Goal: Transaction & Acquisition: Purchase product/service

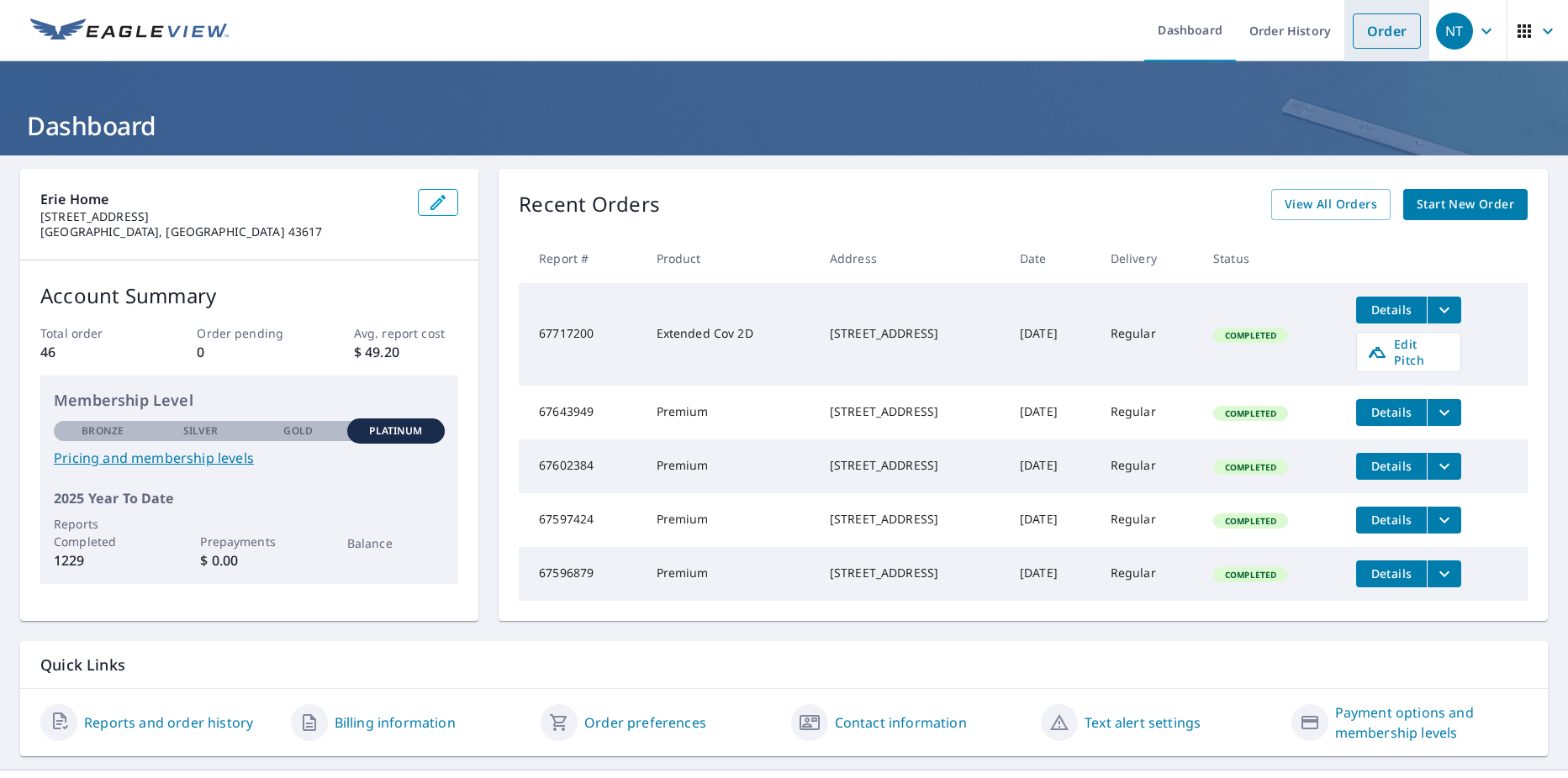
click at [1370, 32] on link "Order" at bounding box center [1387, 31] width 68 height 35
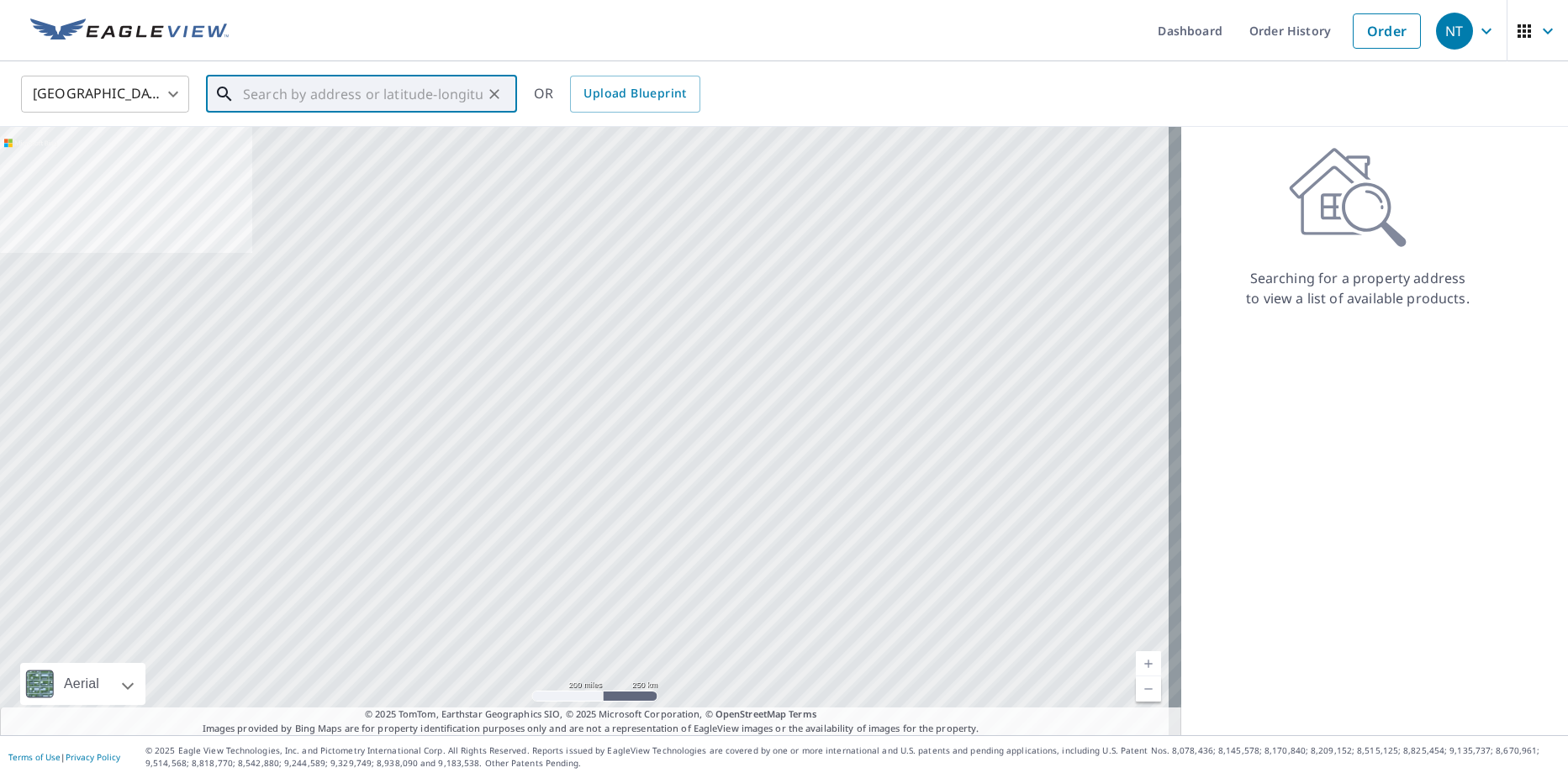
click at [359, 102] on input "text" at bounding box center [362, 94] width 239 height 47
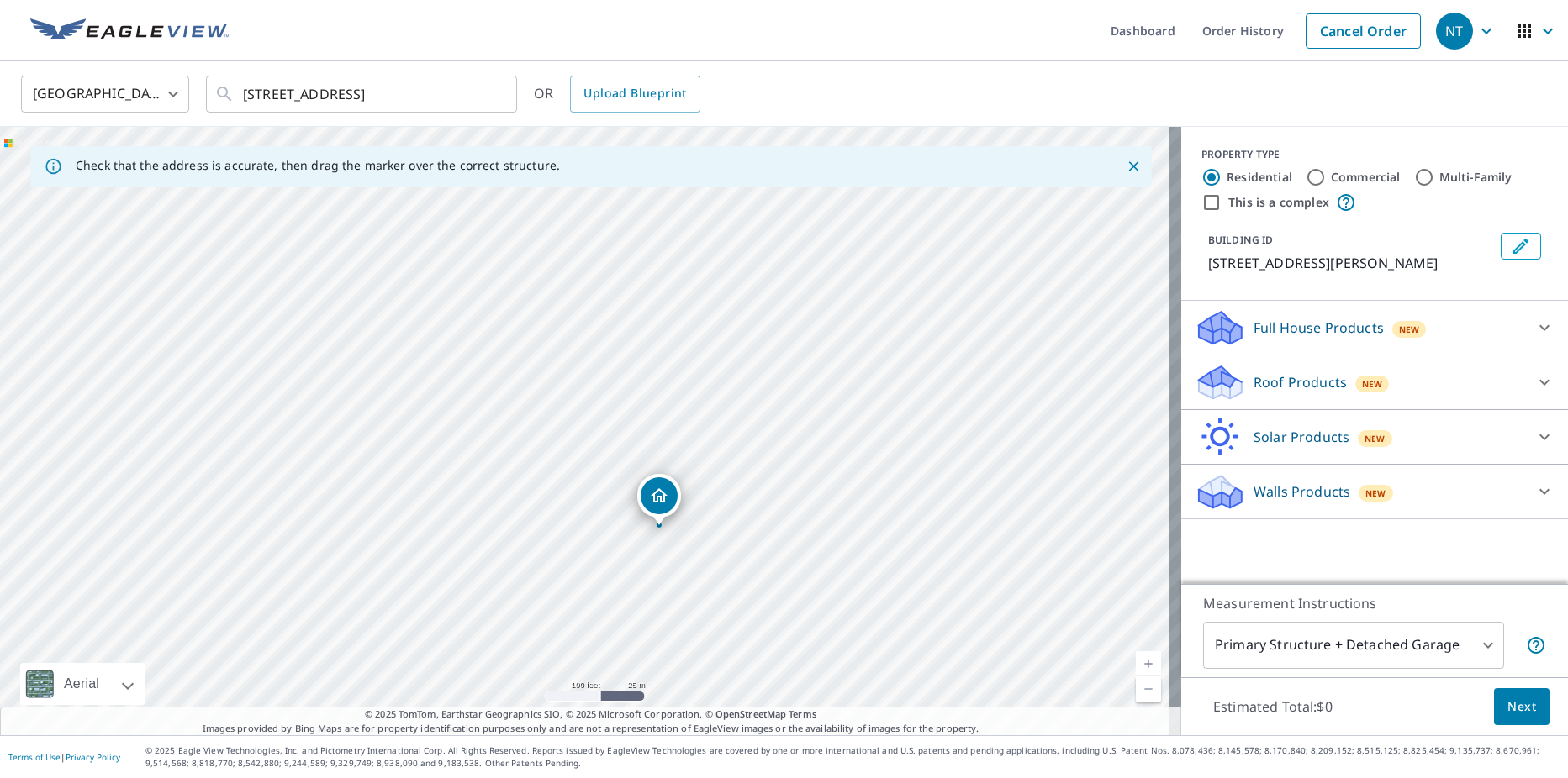
drag, startPoint x: 569, startPoint y: 457, endPoint x: 774, endPoint y: 502, distance: 209.9
click at [774, 502] on div "[STREET_ADDRESS][PERSON_NAME]" at bounding box center [590, 431] width 1181 height 608
drag, startPoint x: 408, startPoint y: 589, endPoint x: 662, endPoint y: 361, distance: 341.3
click at [662, 361] on div "[STREET_ADDRESS][PERSON_NAME]" at bounding box center [590, 431] width 1181 height 608
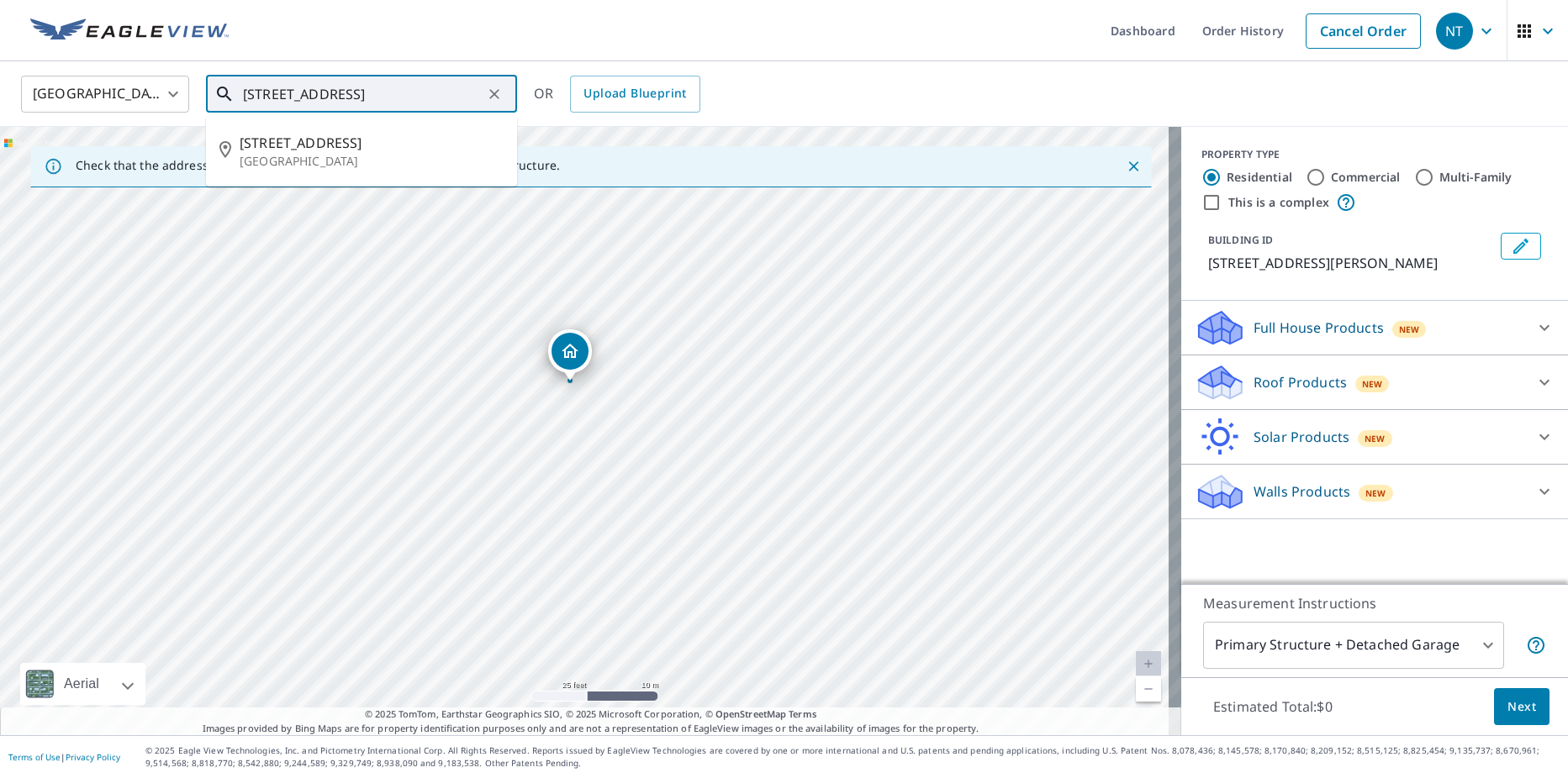
click at [408, 90] on input "[STREET_ADDRESS]" at bounding box center [362, 94] width 239 height 47
click at [293, 163] on p "[GEOGRAPHIC_DATA]" at bounding box center [371, 161] width 264 height 17
type input "[STREET_ADDRESS]"
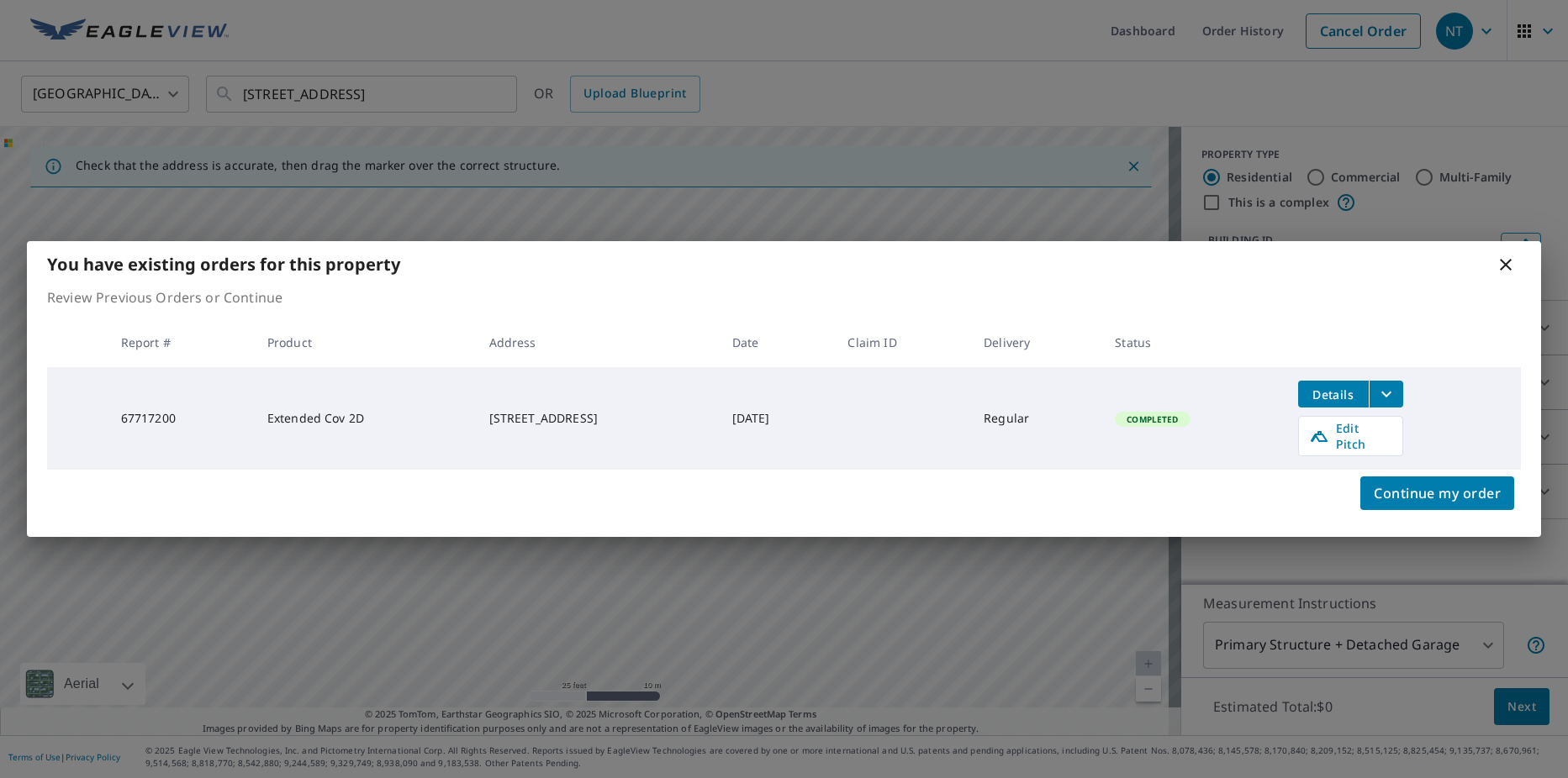
drag, startPoint x: 1511, startPoint y: 276, endPoint x: 1501, endPoint y: 282, distance: 11.7
click at [1511, 271] on icon at bounding box center [1505, 264] width 11 height 11
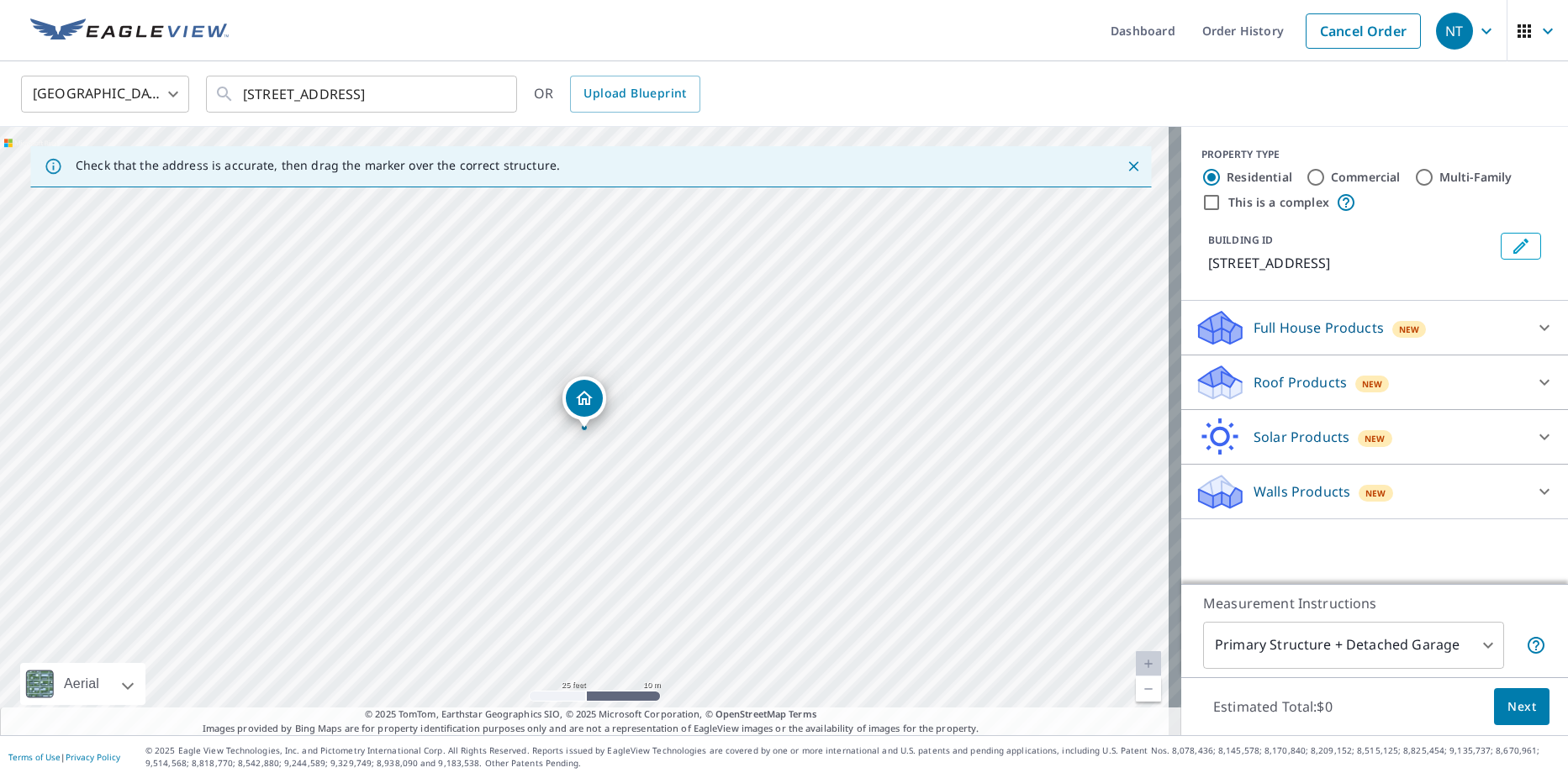
click at [1314, 393] on p "Roof Products" at bounding box center [1300, 382] width 94 height 20
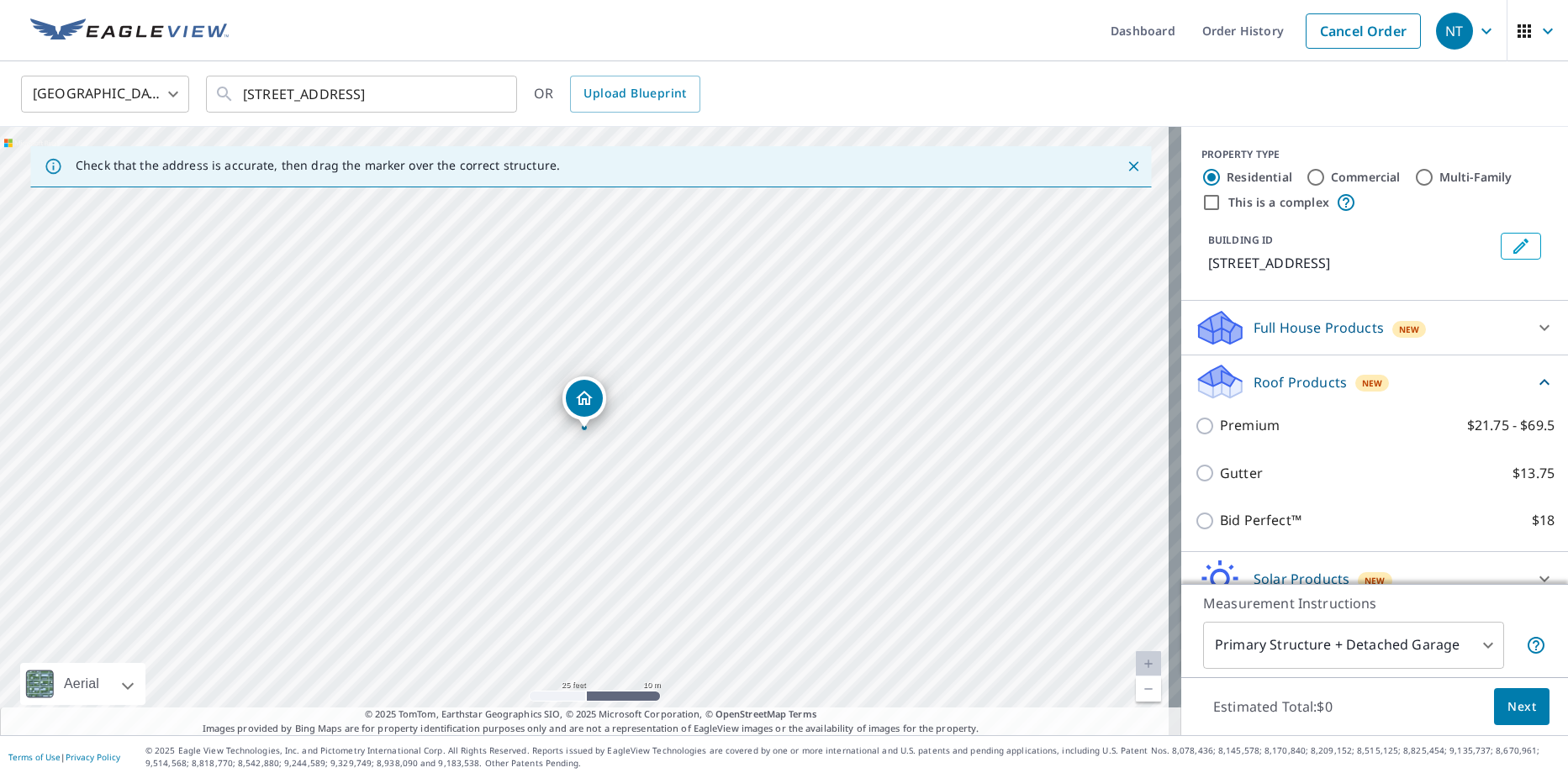
drag, startPoint x: 1237, startPoint y: 289, endPoint x: 1191, endPoint y: 268, distance: 50.6
click at [1201, 268] on div "BUILDING ID [STREET_ADDRESS]" at bounding box center [1375, 253] width 346 height 54
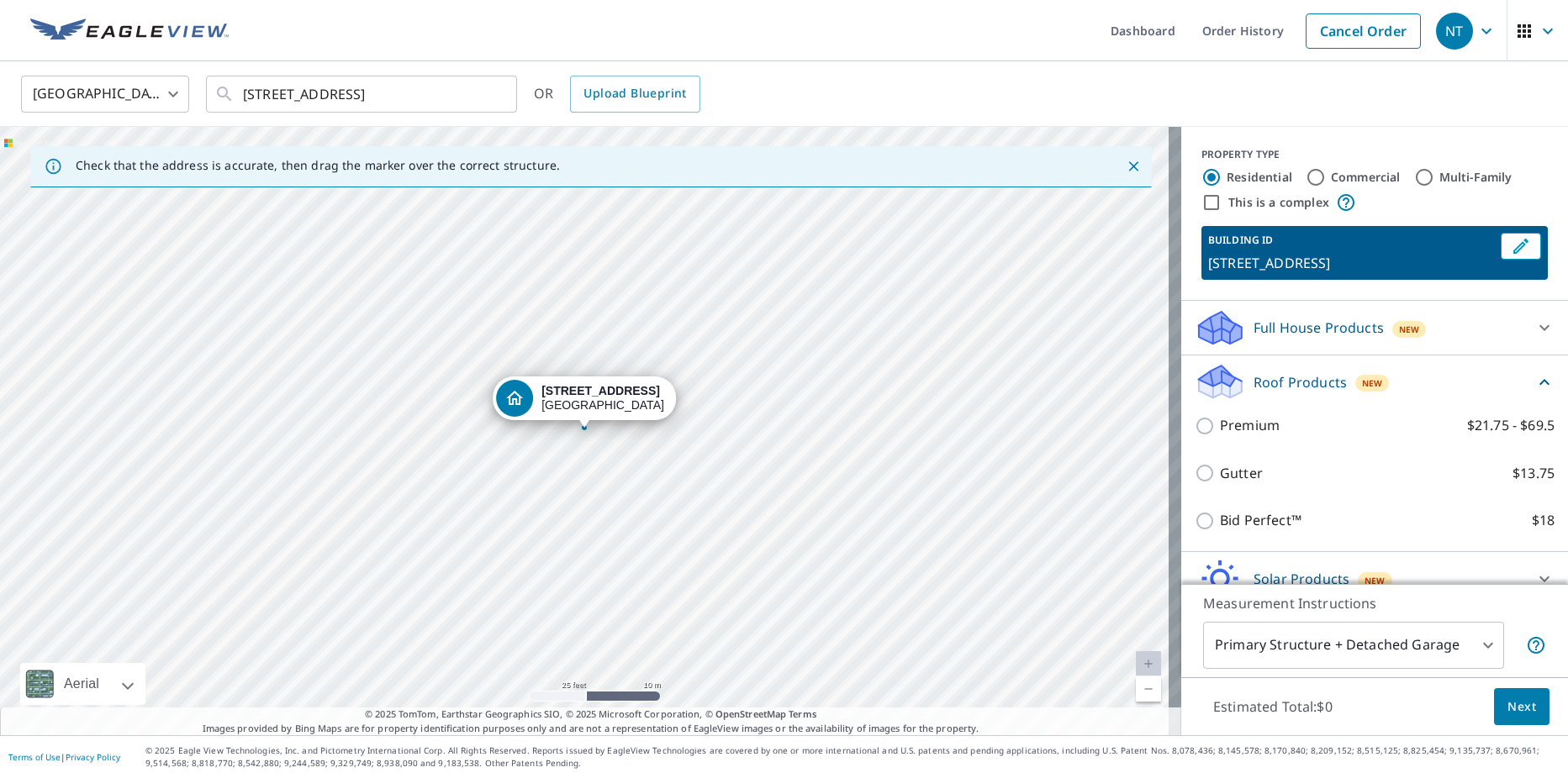
drag, startPoint x: 1191, startPoint y: 268, endPoint x: 1214, endPoint y: 276, distance: 24.4
copy p "[STREET_ADDRESS]"
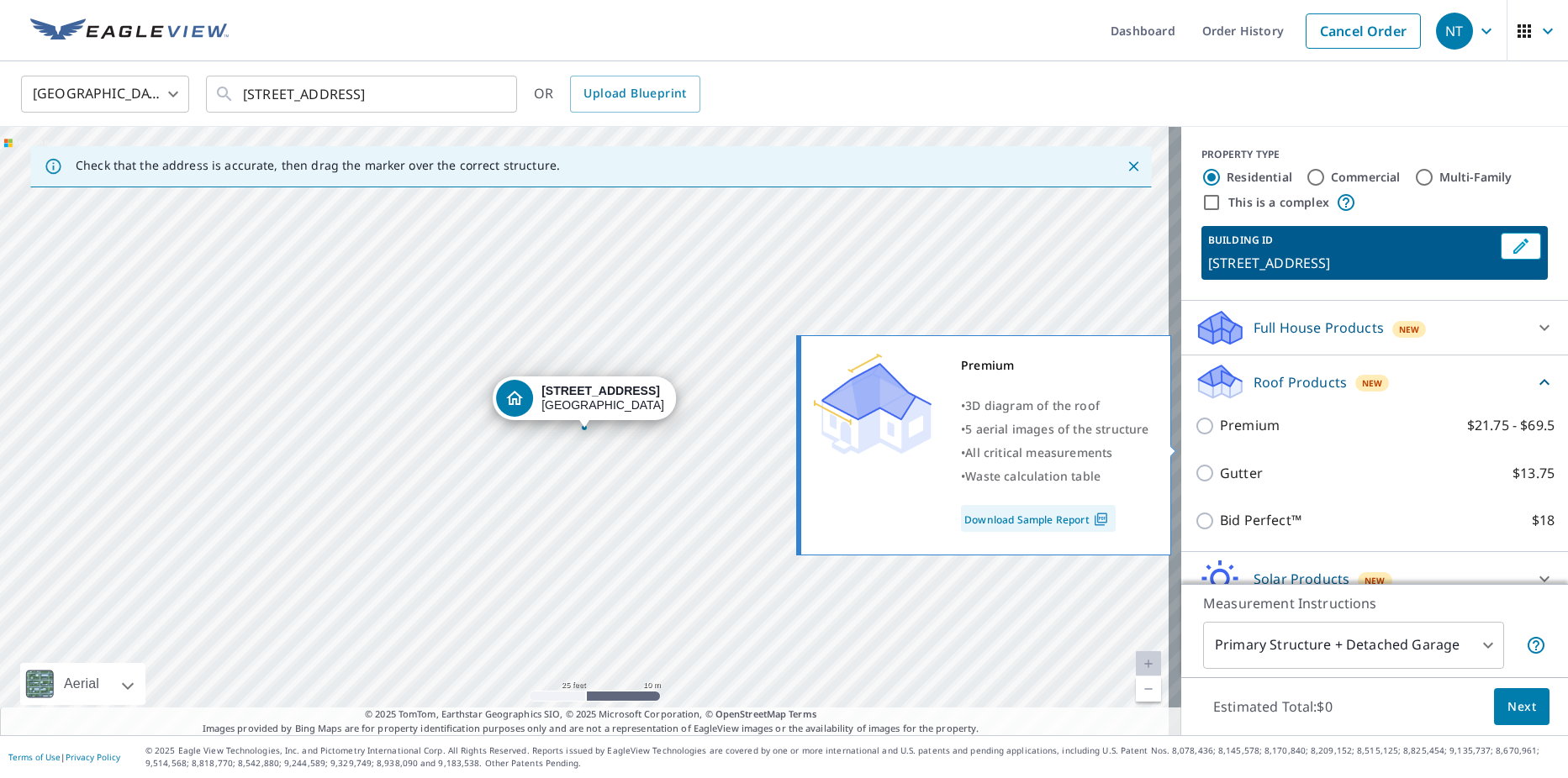
click at [1257, 436] on p "Premium" at bounding box center [1250, 426] width 60 height 21
click at [1220, 436] on input "Premium $21.75 - $69.5" at bounding box center [1208, 426] width 26 height 20
checkbox input "true"
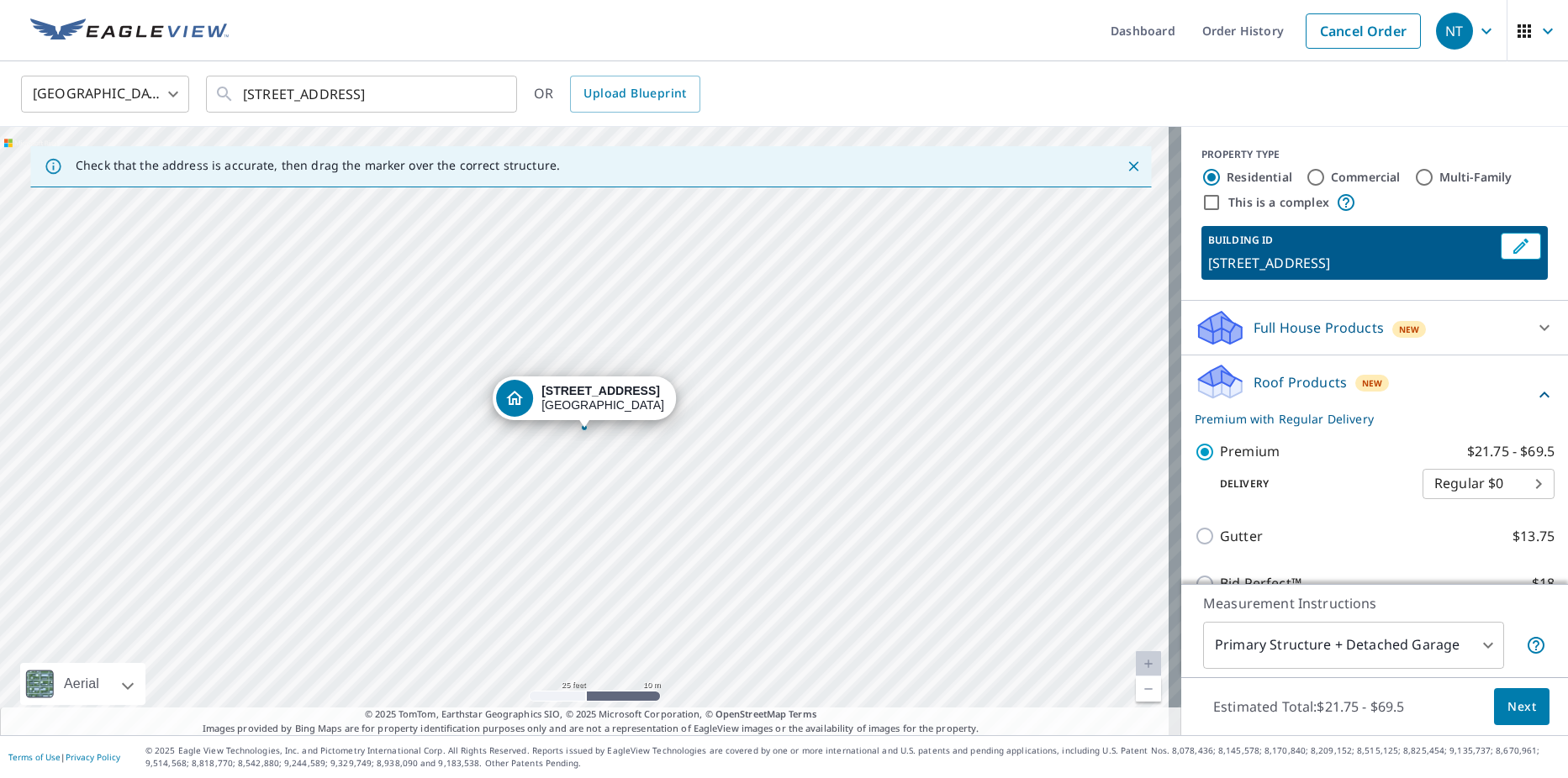
click at [1514, 701] on span "Next" at bounding box center [1522, 707] width 28 height 21
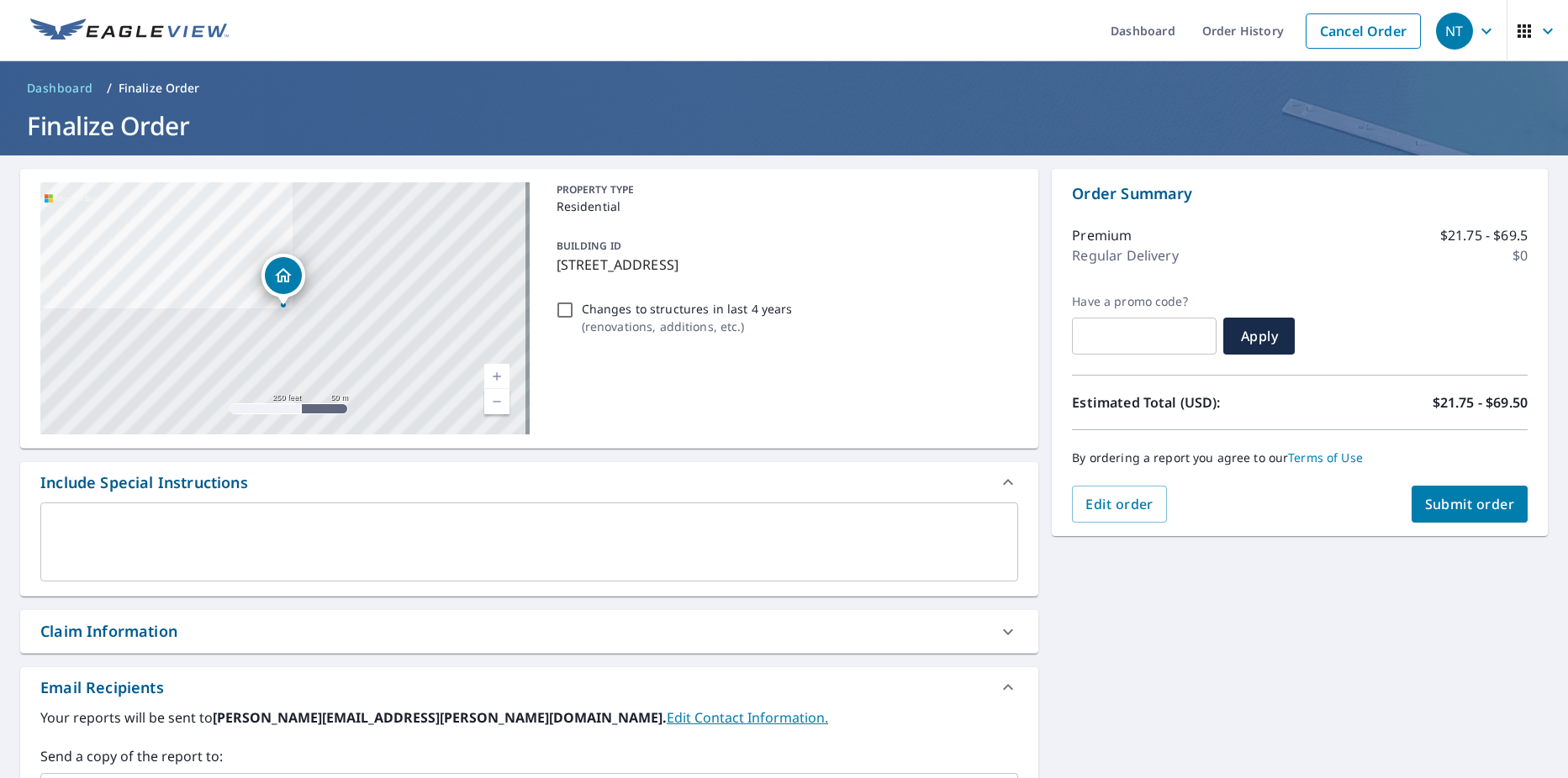
click at [1488, 519] on button "Submit order" at bounding box center [1470, 504] width 117 height 37
